Goal: Task Accomplishment & Management: Use online tool/utility

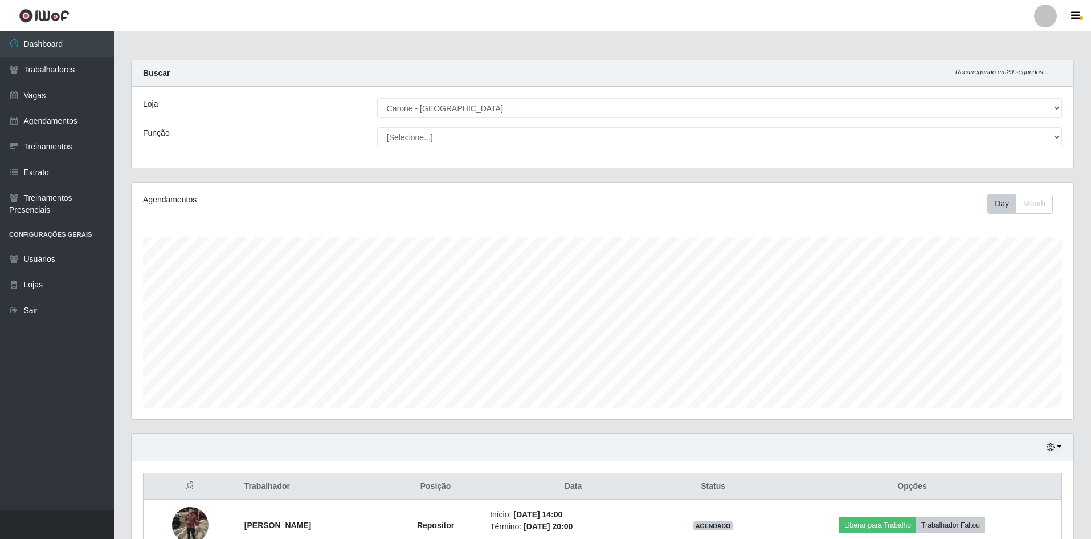
select select "505"
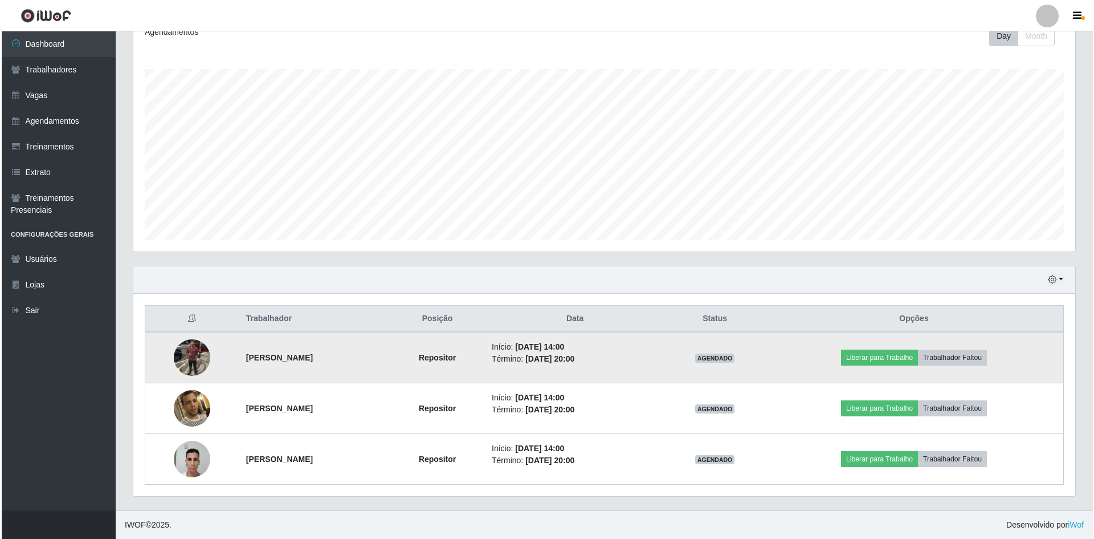
scroll to position [237, 942]
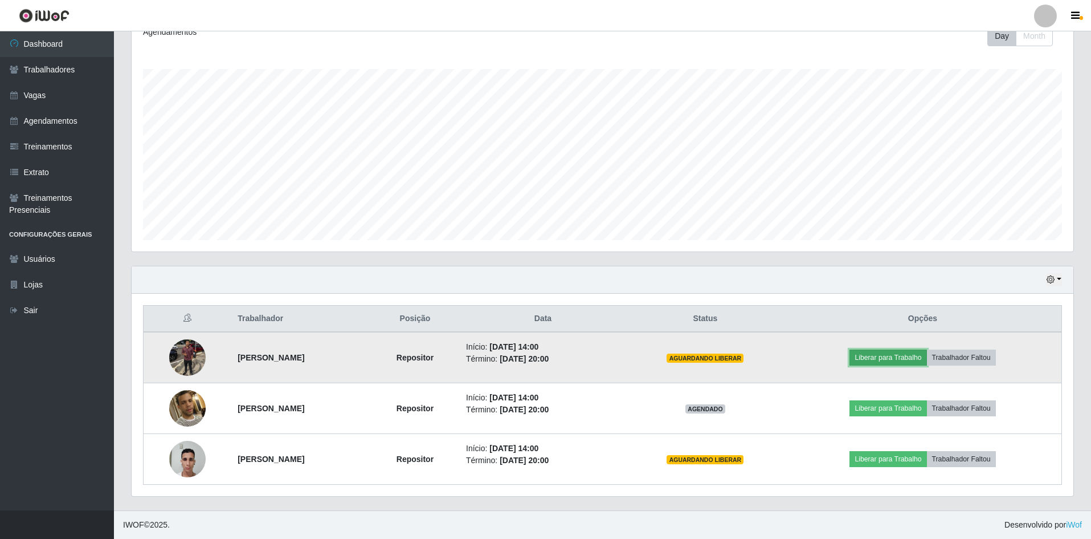
click at [912, 350] on button "Liberar para Trabalho" at bounding box center [888, 357] width 77 height 16
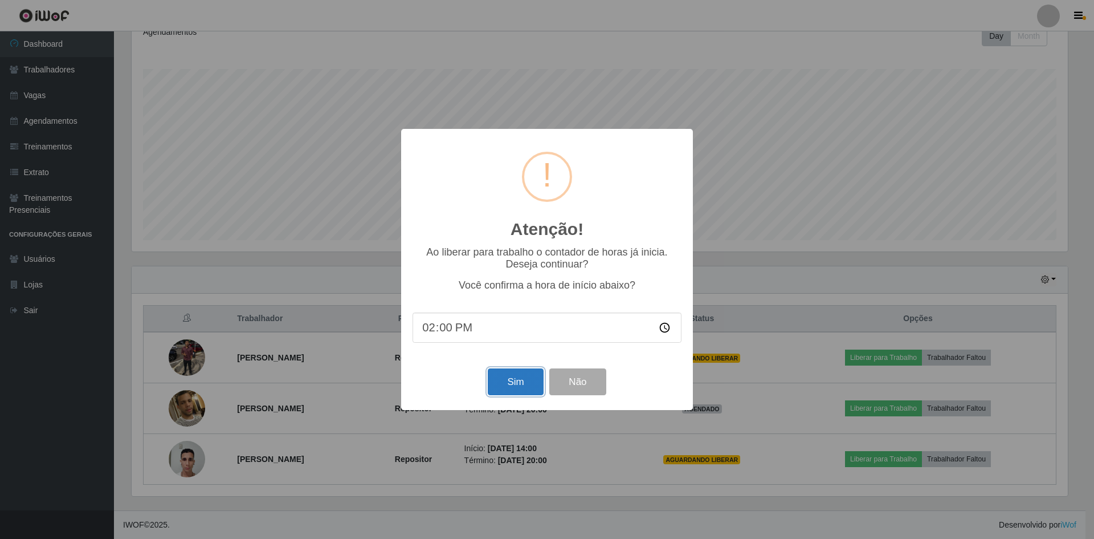
click at [516, 389] on button "Sim" at bounding box center [515, 381] width 55 height 27
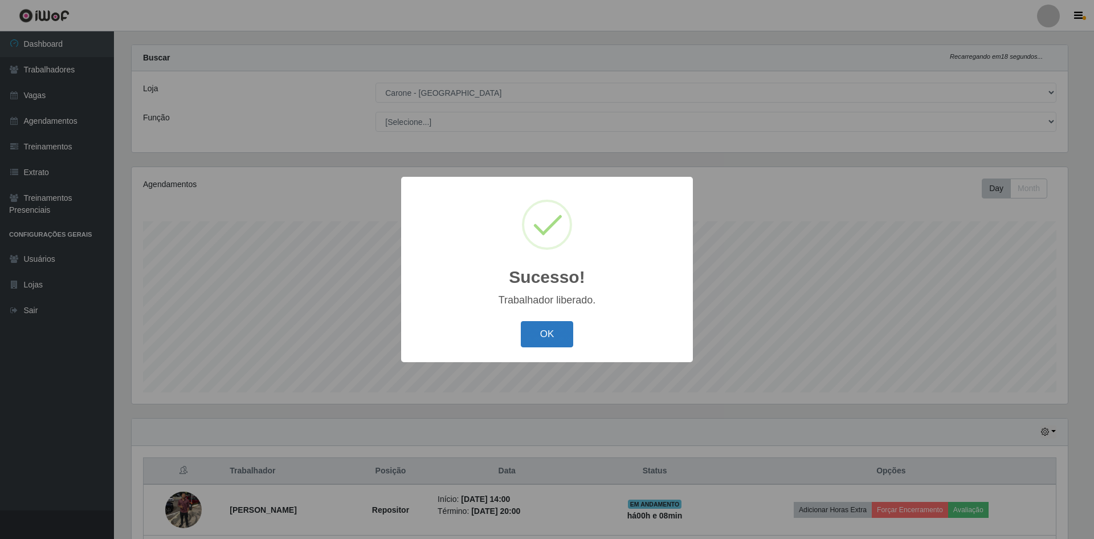
click at [560, 329] on button "OK" at bounding box center [547, 334] width 53 height 27
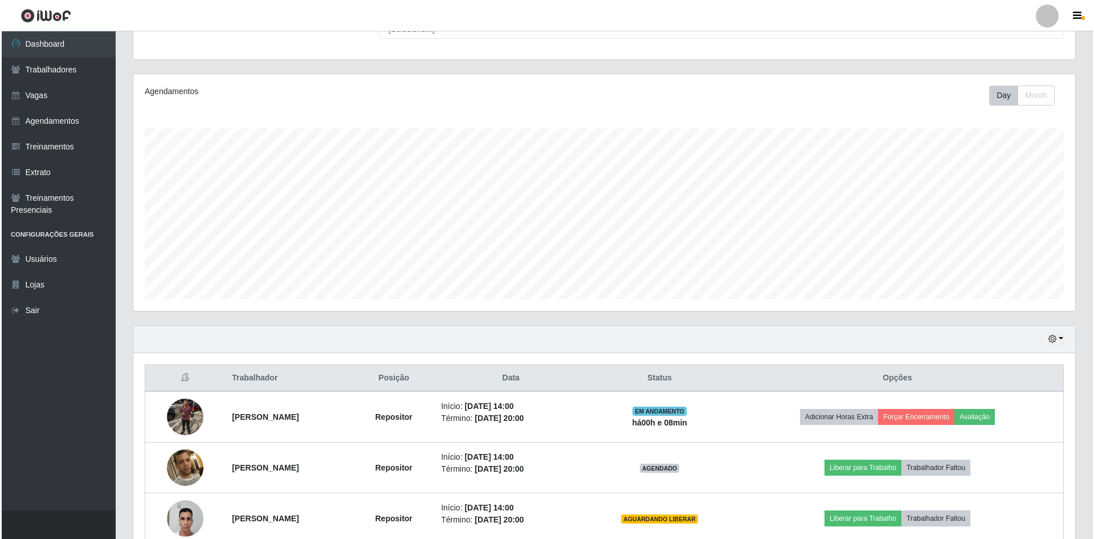
scroll to position [168, 0]
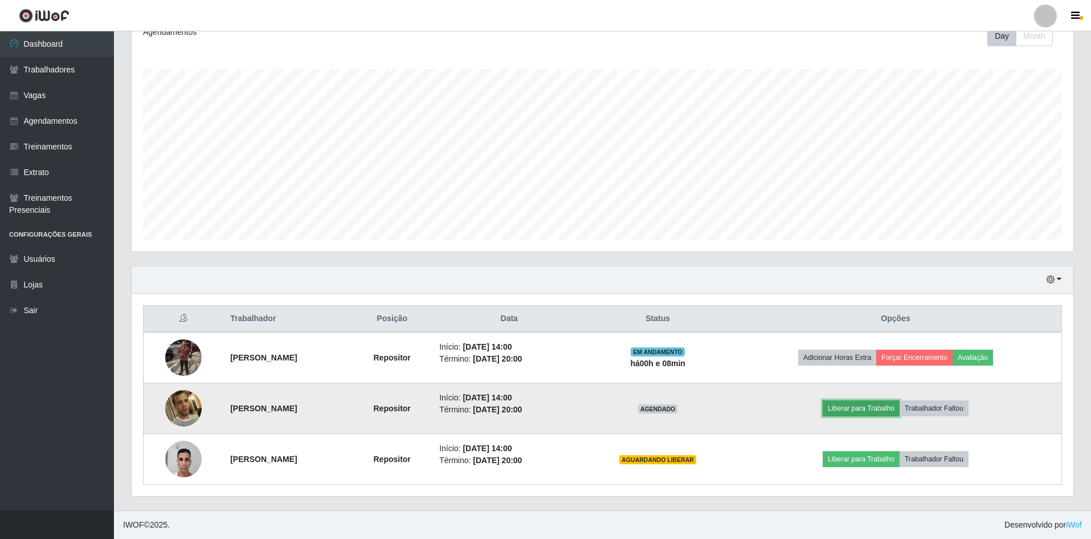
click at [862, 410] on button "Liberar para Trabalho" at bounding box center [861, 408] width 77 height 16
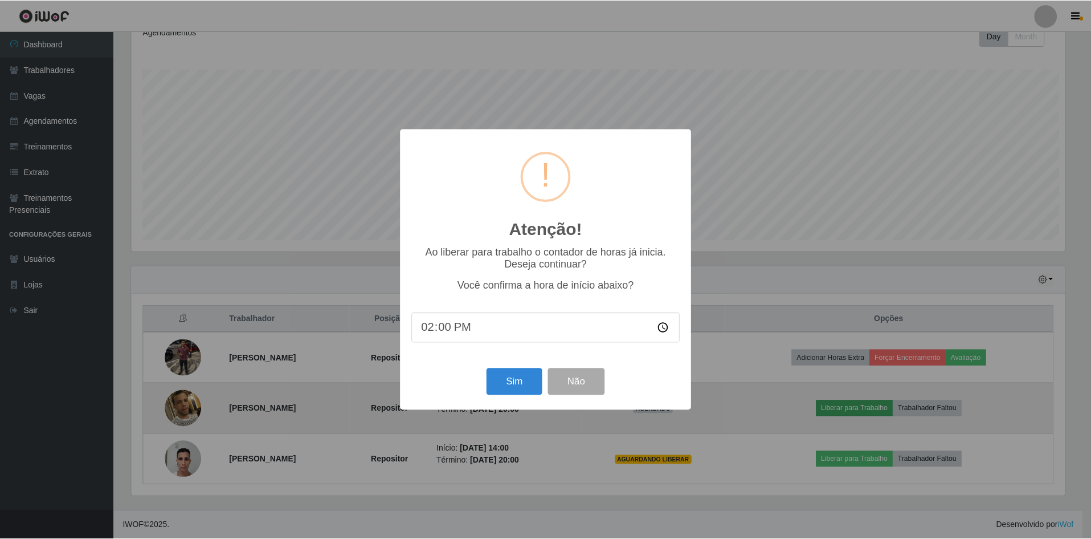
scroll to position [237, 936]
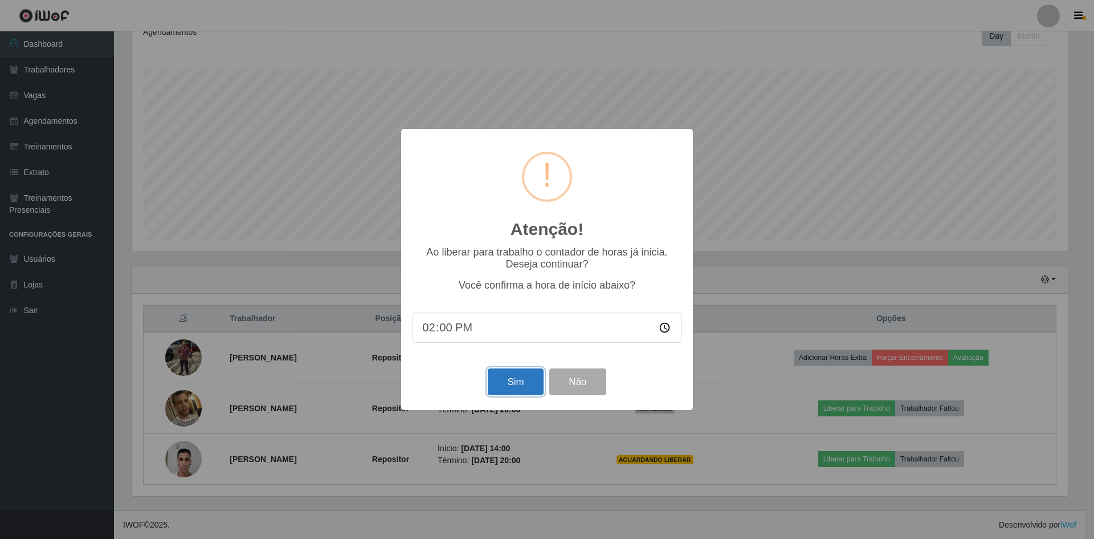
click at [509, 386] on button "Sim" at bounding box center [515, 381] width 55 height 27
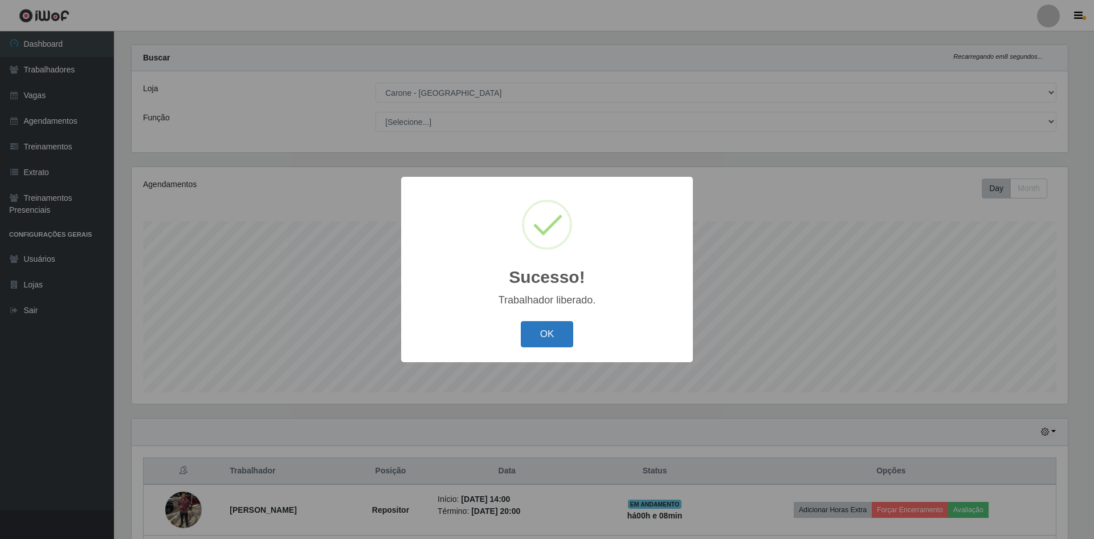
click at [562, 333] on button "OK" at bounding box center [547, 334] width 53 height 27
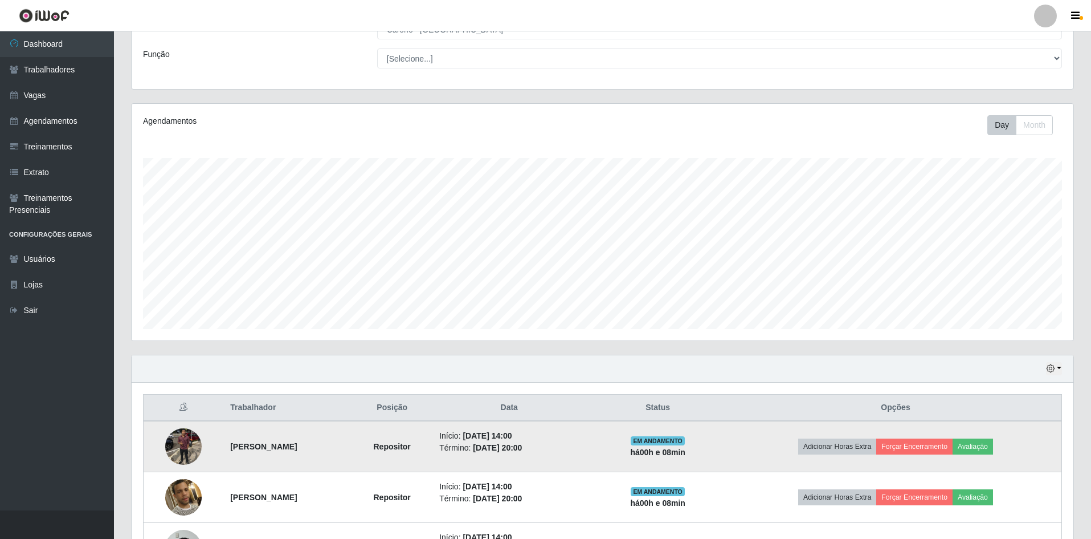
scroll to position [168, 0]
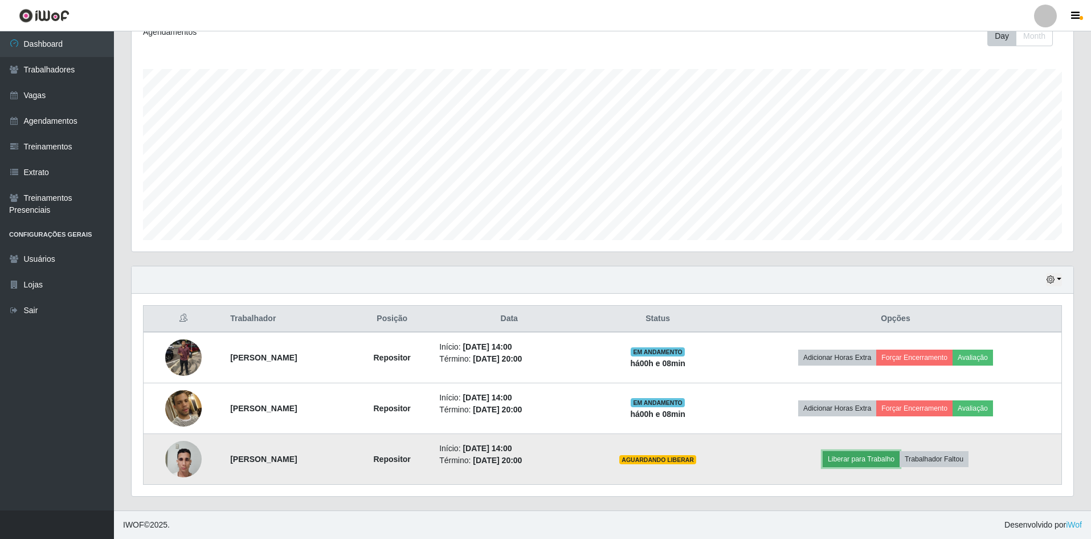
click at [875, 454] on button "Liberar para Trabalho" at bounding box center [861, 459] width 77 height 16
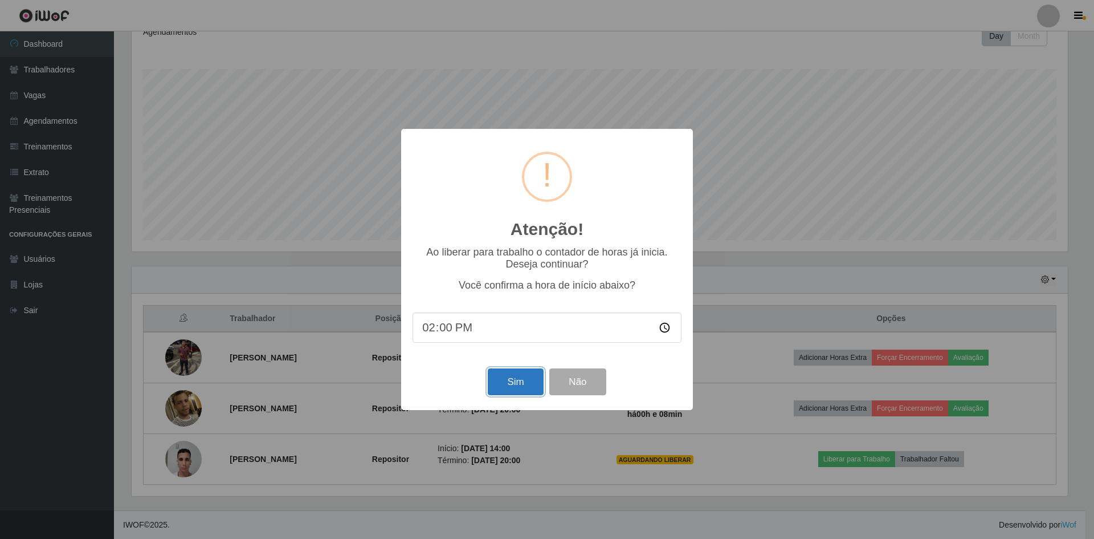
click at [527, 394] on button "Sim" at bounding box center [515, 381] width 55 height 27
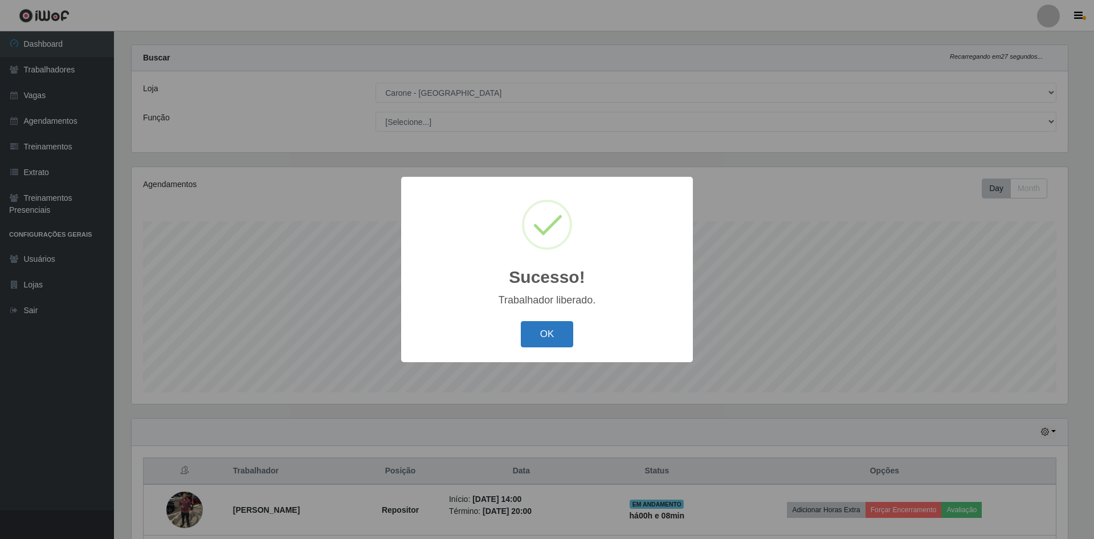
click at [545, 333] on button "OK" at bounding box center [547, 334] width 53 height 27
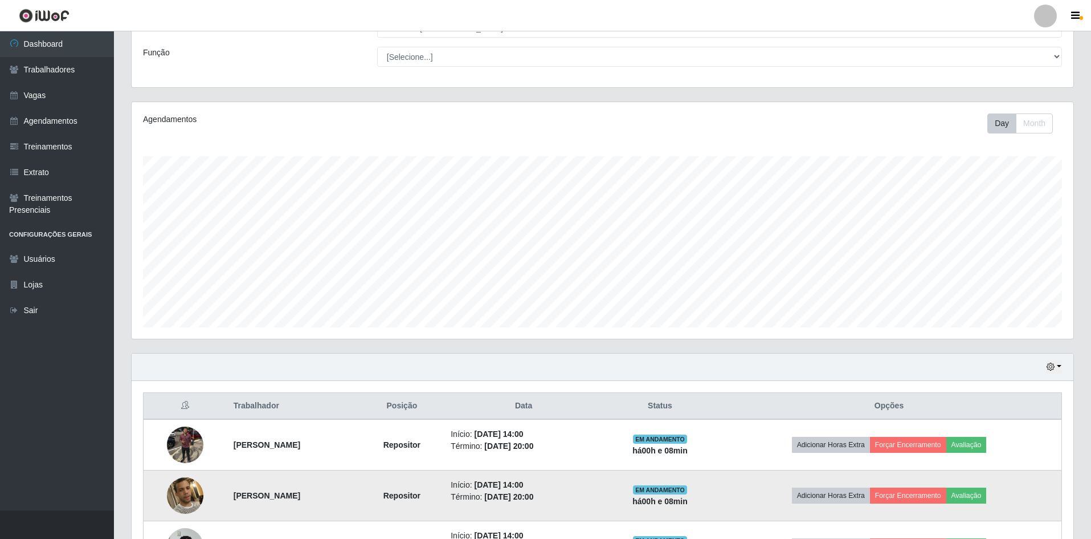
scroll to position [168, 0]
